Goal: Task Accomplishment & Management: Use online tool/utility

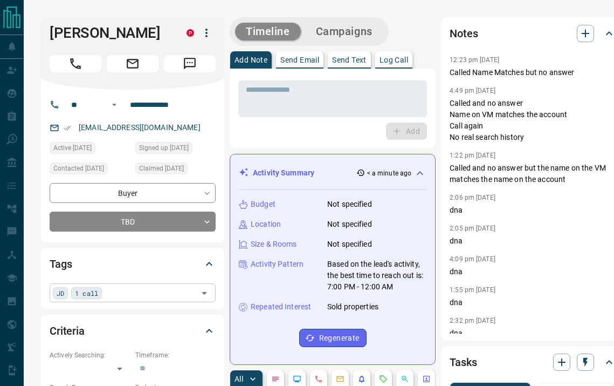
click at [119, 288] on div "JD 1 call ​" at bounding box center [133, 292] width 166 height 18
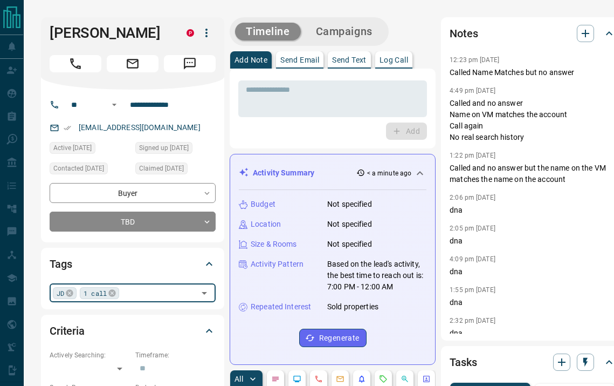
type input "*"
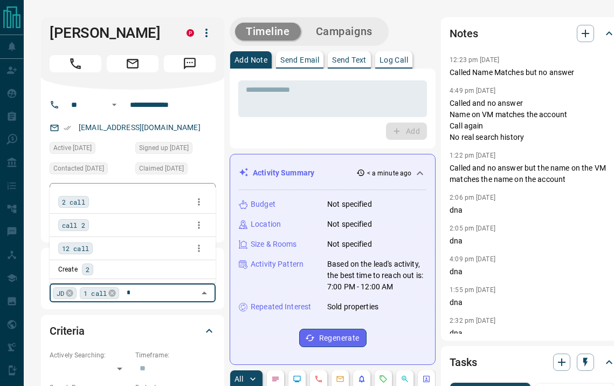
click at [75, 198] on span "2 call" at bounding box center [73, 201] width 23 height 11
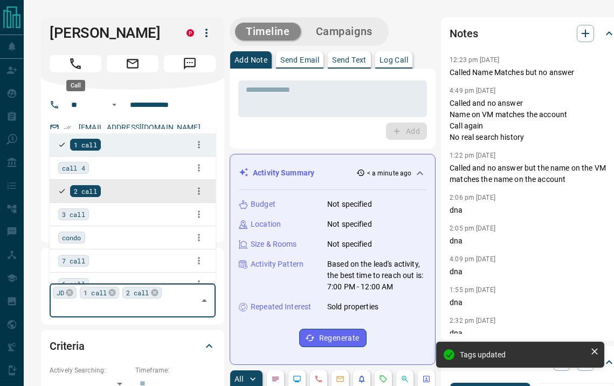
click at [87, 65] on button "Call" at bounding box center [76, 63] width 52 height 17
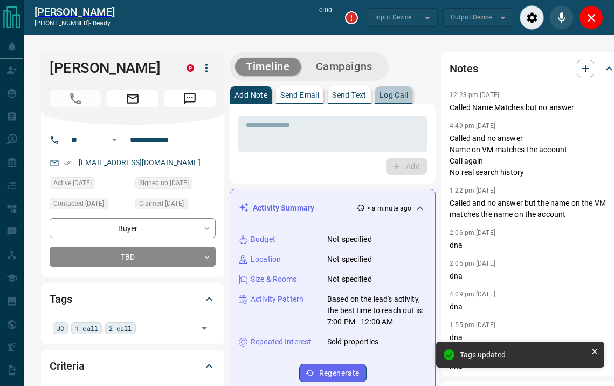
click at [393, 100] on button "Log Call" at bounding box center [393, 94] width 37 height 17
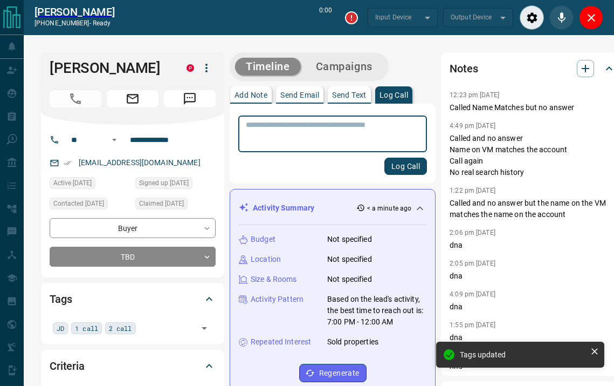
type input "*******"
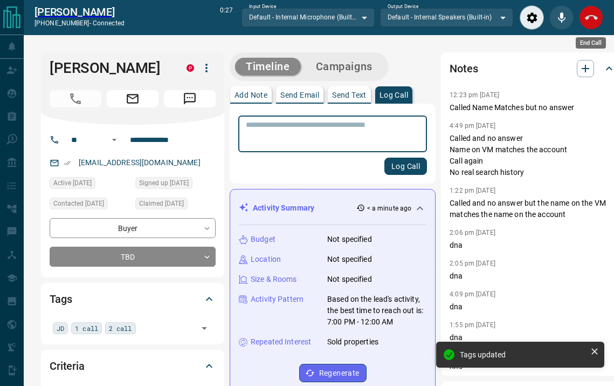
click at [590, 19] on icon "End Call" at bounding box center [591, 17] width 13 height 13
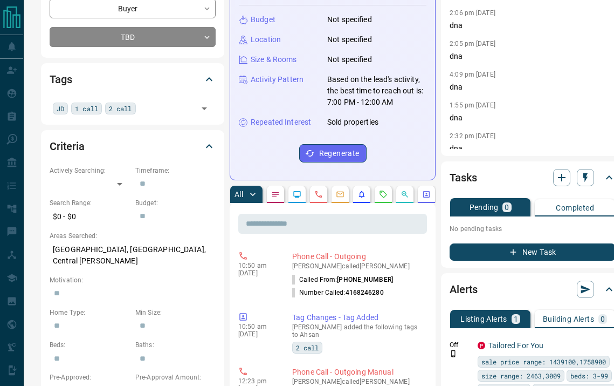
click at [520, 254] on button "New Task" at bounding box center [533, 251] width 166 height 17
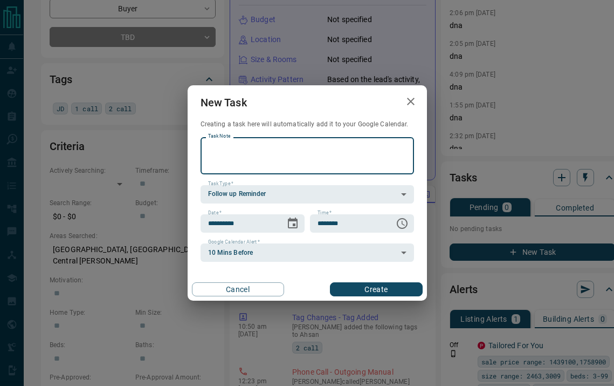
click at [375, 291] on button "Create" at bounding box center [376, 289] width 92 height 14
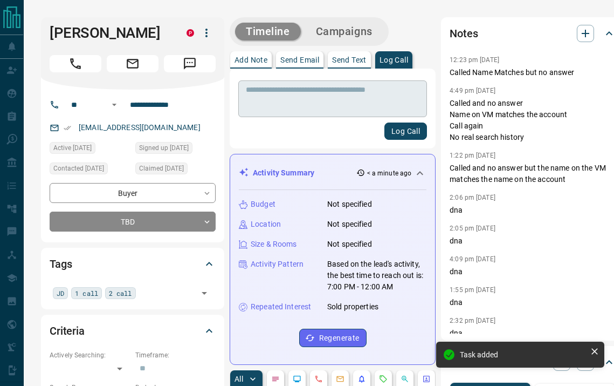
click at [313, 104] on textarea at bounding box center [333, 98] width 174 height 27
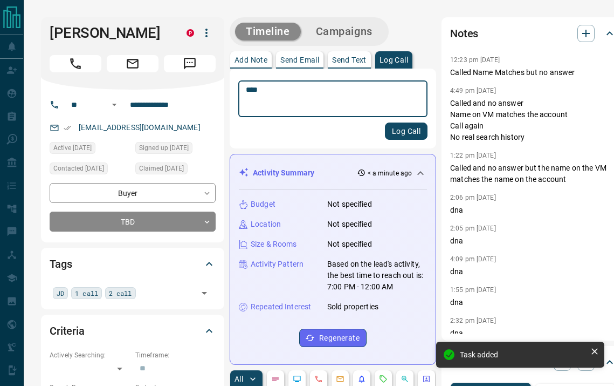
type textarea "****"
click at [404, 128] on button "Log Call" at bounding box center [406, 130] width 43 height 17
